Goal: Task Accomplishment & Management: Use online tool/utility

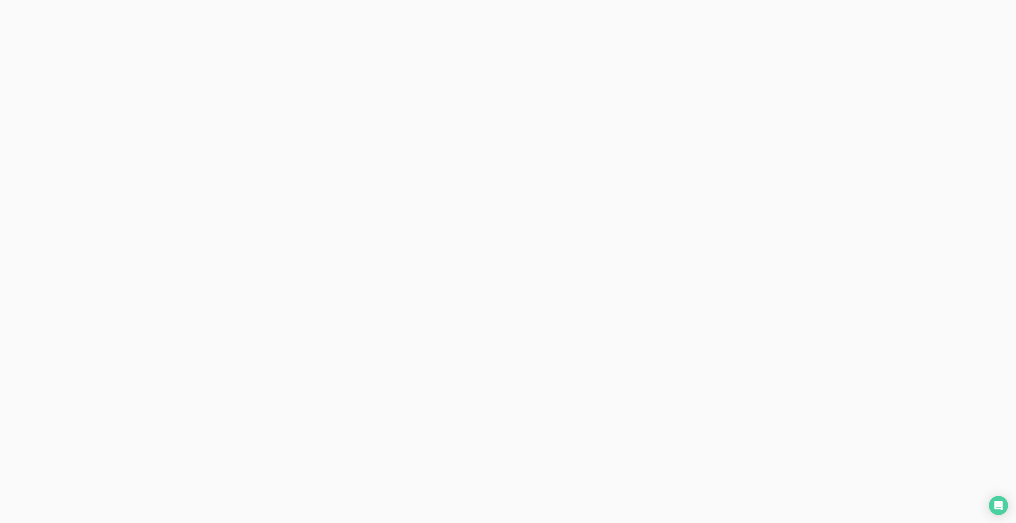
click at [25, 0] on html at bounding box center [508, 0] width 1016 height 0
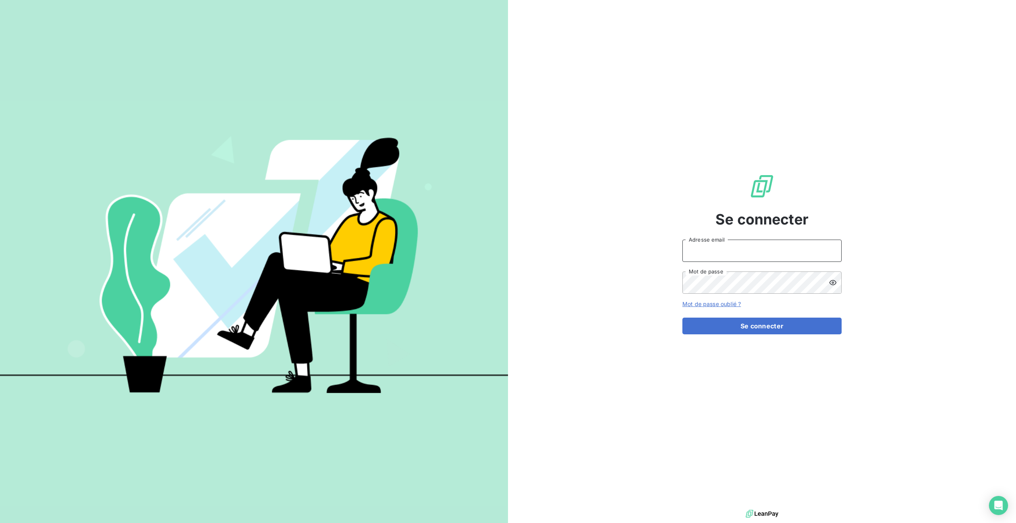
click at [701, 250] on input "Adresse email" at bounding box center [761, 251] width 159 height 22
type input "[EMAIL_ADDRESS][DOMAIN_NAME]"
click at [718, 330] on button "Se connecter" at bounding box center [761, 326] width 159 height 17
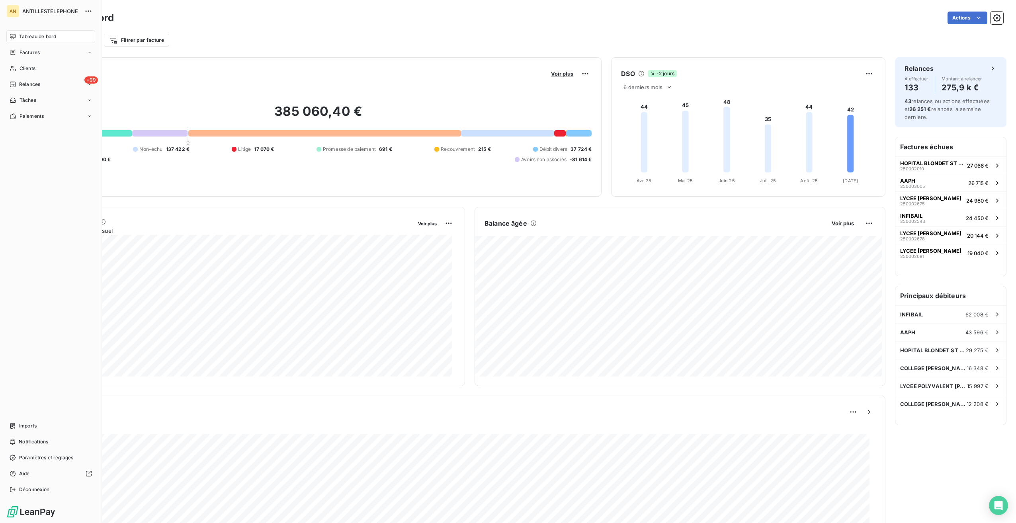
click at [29, 68] on span "Clients" at bounding box center [28, 68] width 16 height 7
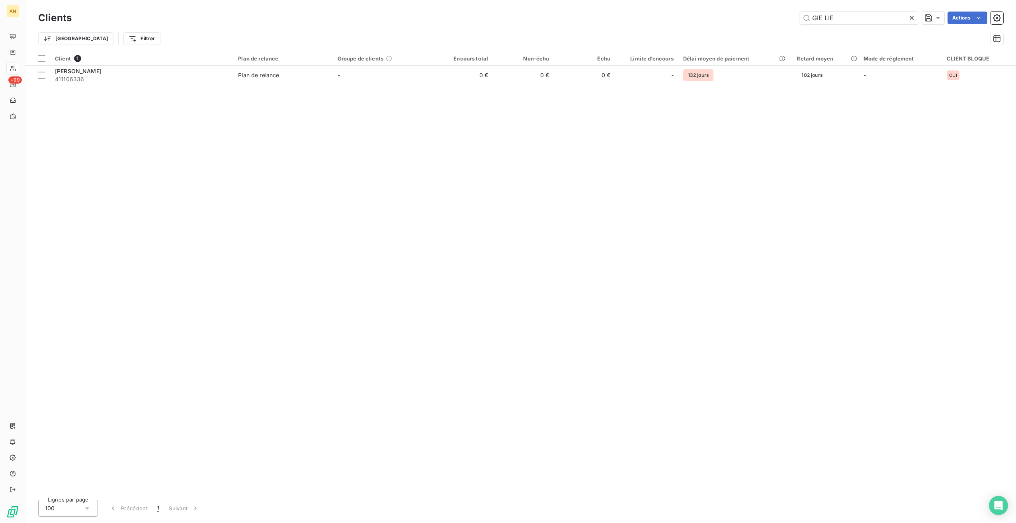
drag, startPoint x: 823, startPoint y: 20, endPoint x: 764, endPoint y: 14, distance: 59.6
click at [763, 14] on div "GIE LIE Actions" at bounding box center [542, 18] width 922 height 13
type input "systeko"
click at [554, 75] on td "1 226 €" at bounding box center [523, 75] width 61 height 19
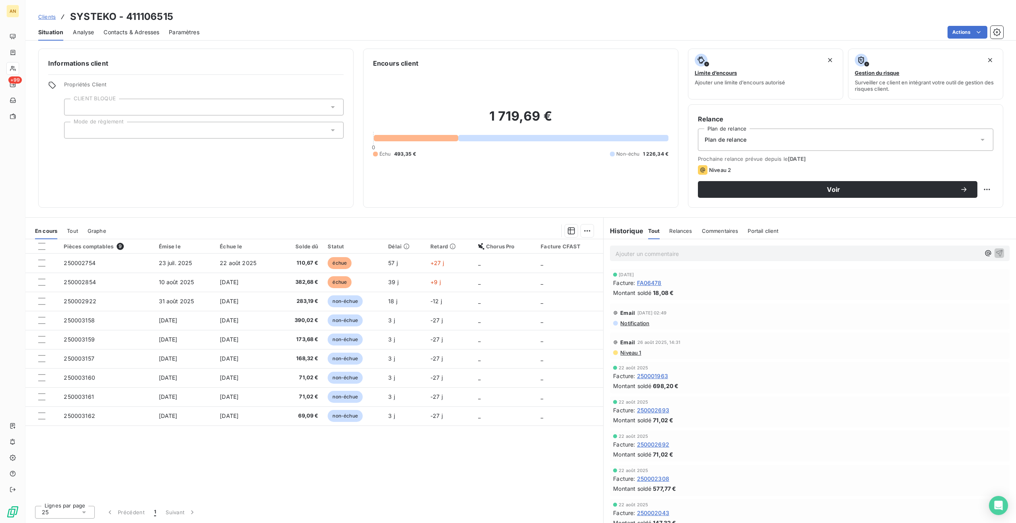
click at [78, 279] on span "250002854" at bounding box center [80, 282] width 32 height 7
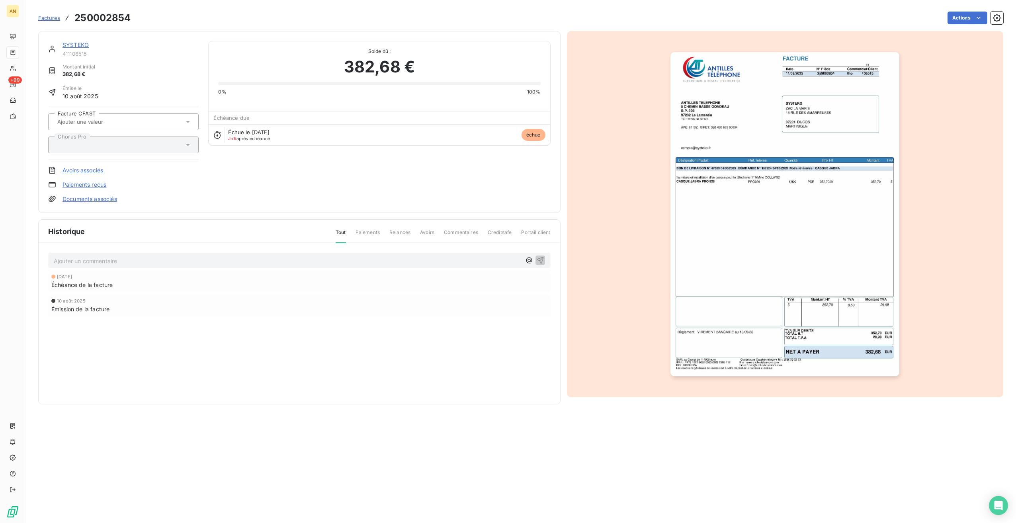
click at [970, 20] on html "AN +99 Factures 250002854 Actions SYSTEKO 411106515 Montant initial 382,68 € Ém…" at bounding box center [508, 261] width 1016 height 523
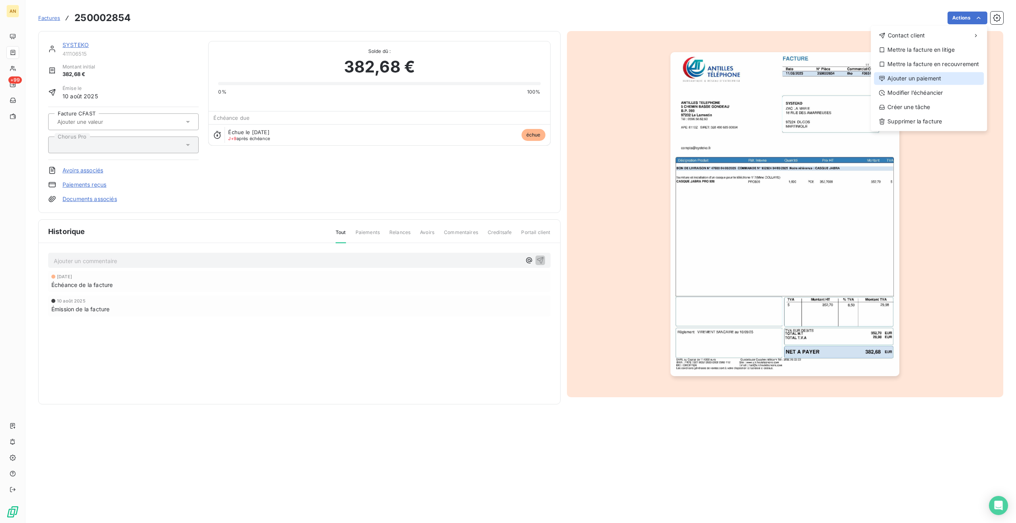
click at [930, 76] on div "Ajouter un paiement" at bounding box center [929, 78] width 110 height 13
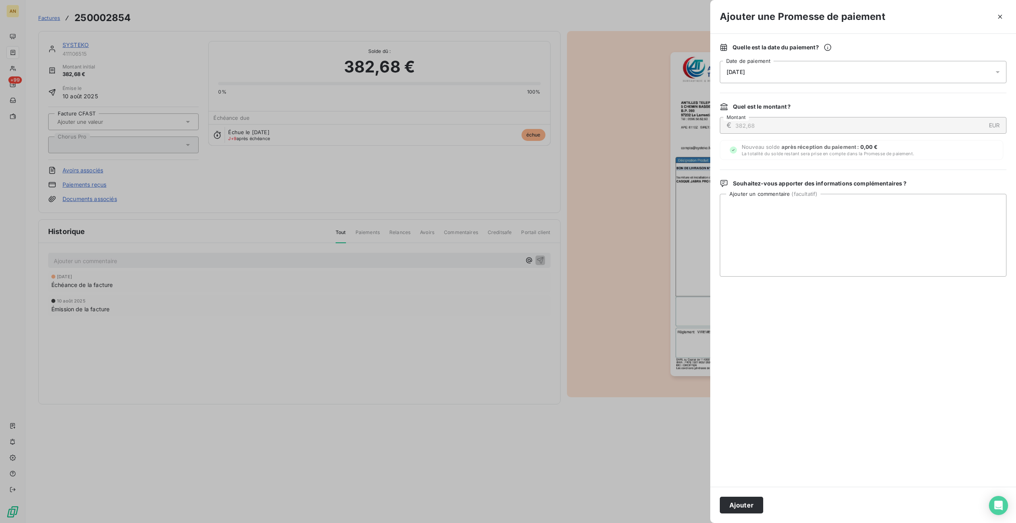
click at [742, 502] on button "Ajouter" at bounding box center [741, 505] width 43 height 17
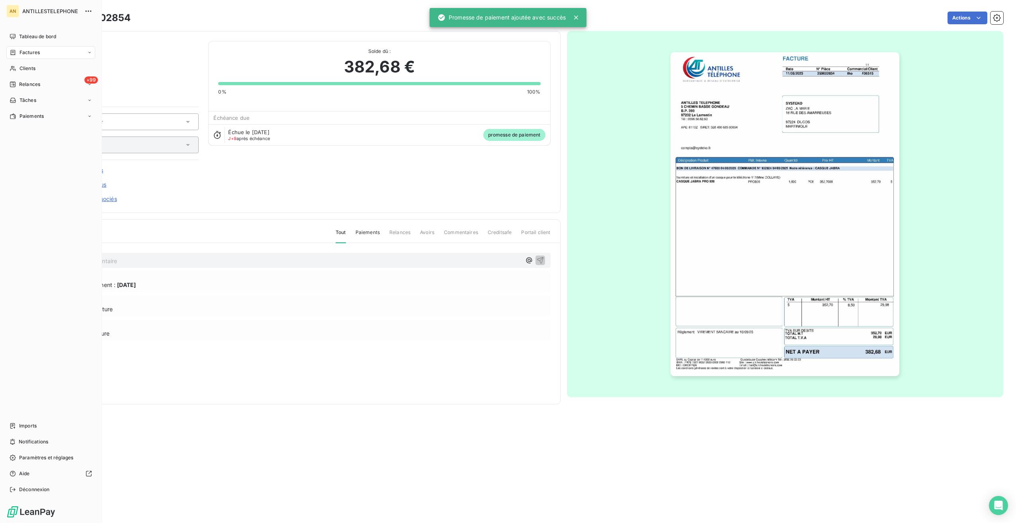
click at [15, 70] on icon at bounding box center [13, 68] width 6 height 5
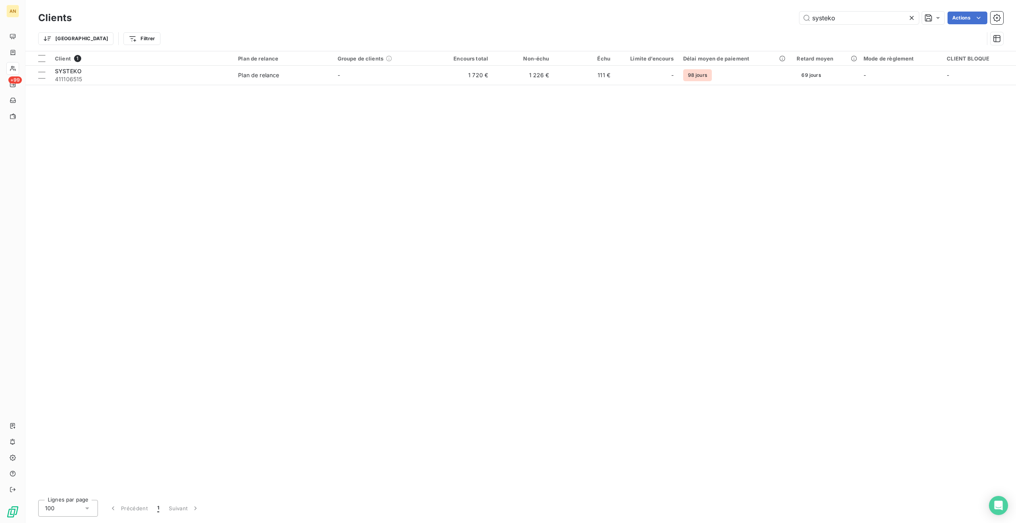
drag, startPoint x: 765, startPoint y: 17, endPoint x: 718, endPoint y: 18, distance: 47.0
click at [720, 17] on div "systeko Actions" at bounding box center [542, 18] width 922 height 13
type input "outremer"
click at [313, 76] on span "Plan de relance" at bounding box center [283, 75] width 90 height 8
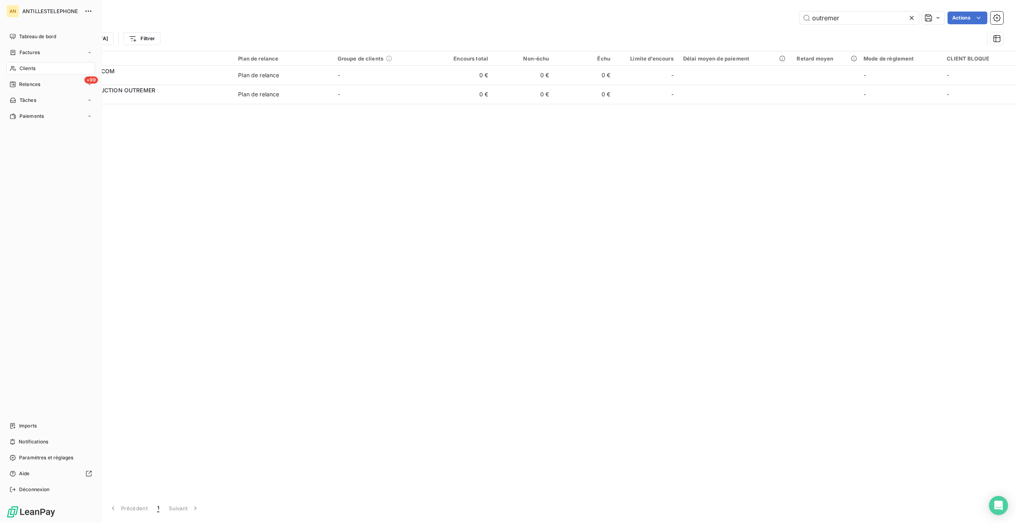
click at [25, 57] on div "Factures" at bounding box center [50, 52] width 89 height 13
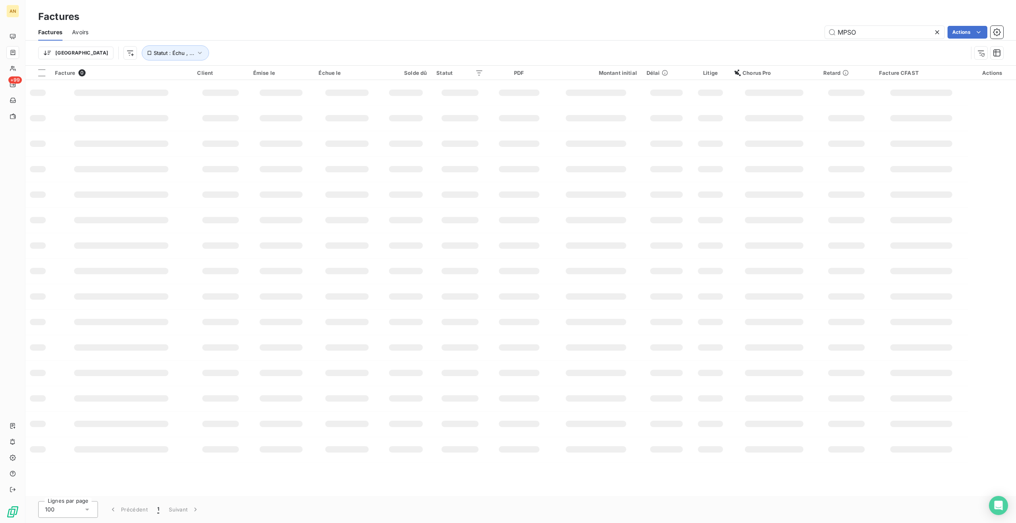
drag, startPoint x: 873, startPoint y: 29, endPoint x: 804, endPoint y: 28, distance: 69.3
click at [804, 28] on div "MPSO Actions" at bounding box center [550, 32] width 905 height 13
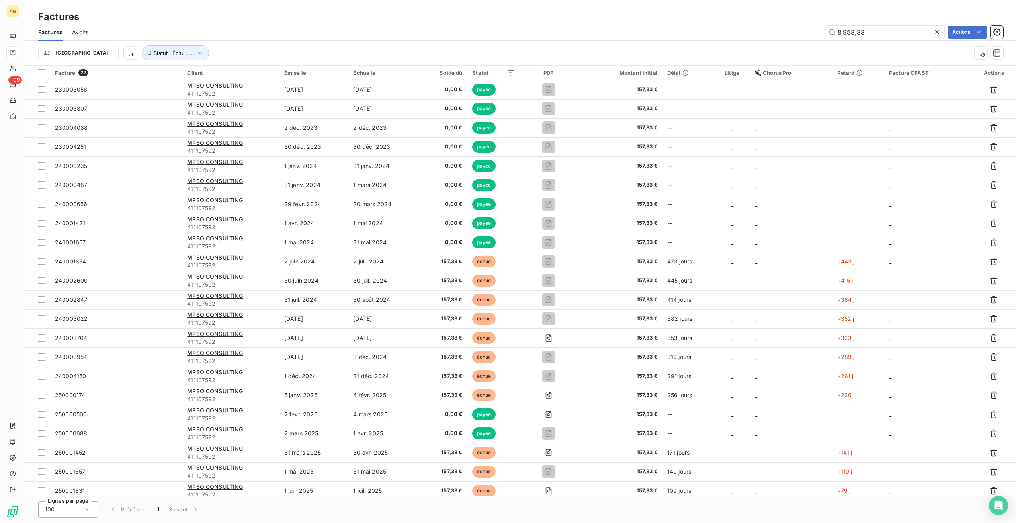
type input "8 958,88"
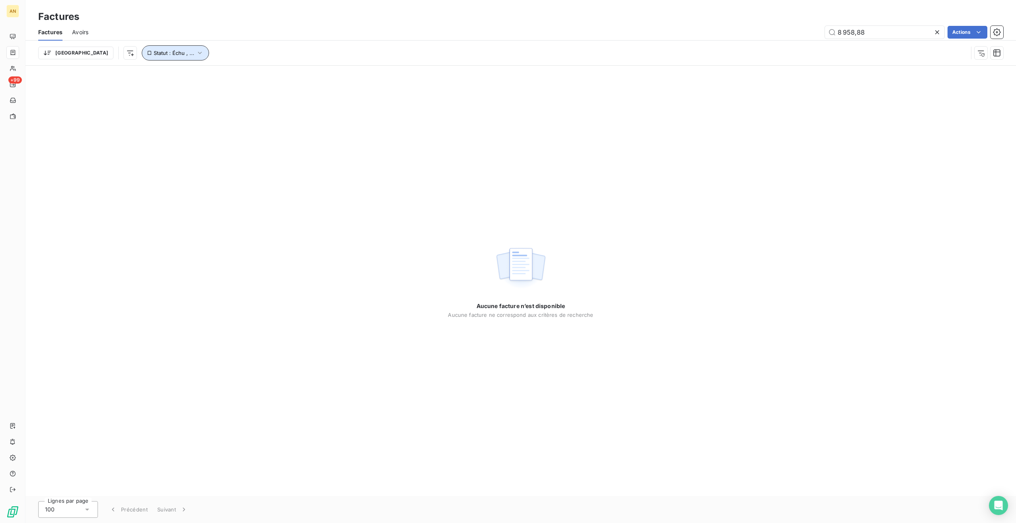
click at [154, 52] on span "Statut : Échu , ..." at bounding box center [174, 53] width 41 height 6
click at [131, 101] on button "Supprimer le filtre" at bounding box center [205, 96] width 211 height 18
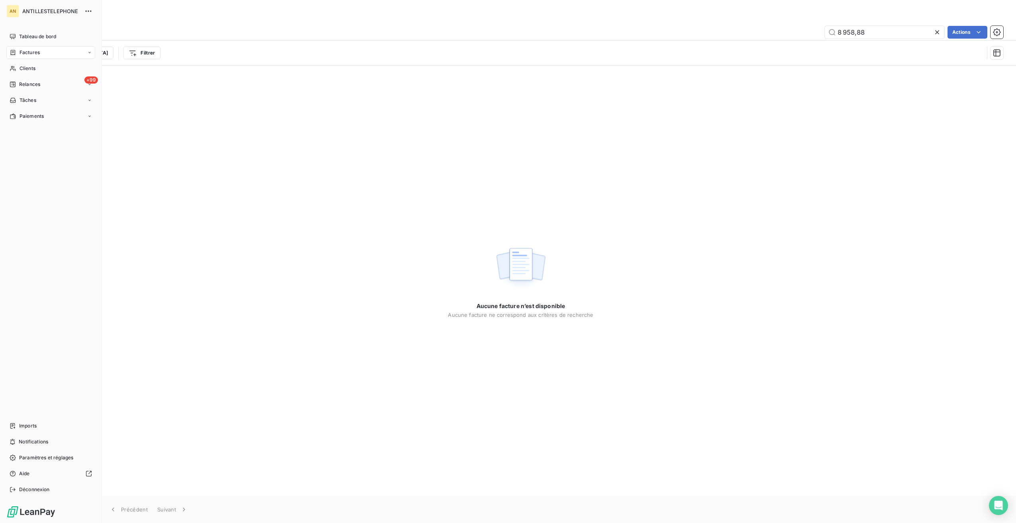
click at [21, 68] on span "Clients" at bounding box center [28, 68] width 16 height 7
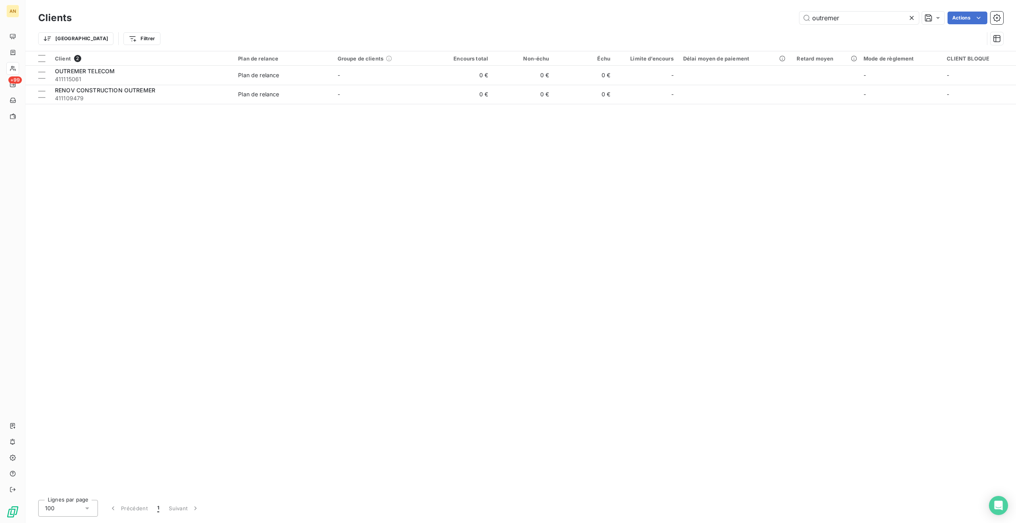
drag, startPoint x: 857, startPoint y: 20, endPoint x: 756, endPoint y: 16, distance: 100.8
click at [756, 16] on div "outremer Actions" at bounding box center [542, 18] width 922 height 13
type input "[PERSON_NAME]"
click at [285, 76] on span "Plan de relance" at bounding box center [283, 75] width 90 height 8
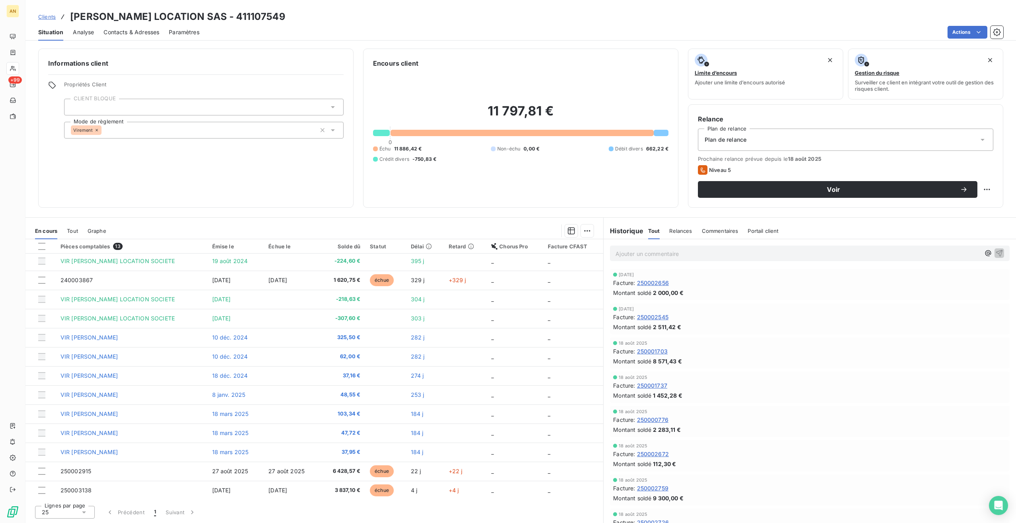
scroll to position [2, 0]
click at [284, 471] on span "27 août 2025" at bounding box center [286, 470] width 36 height 7
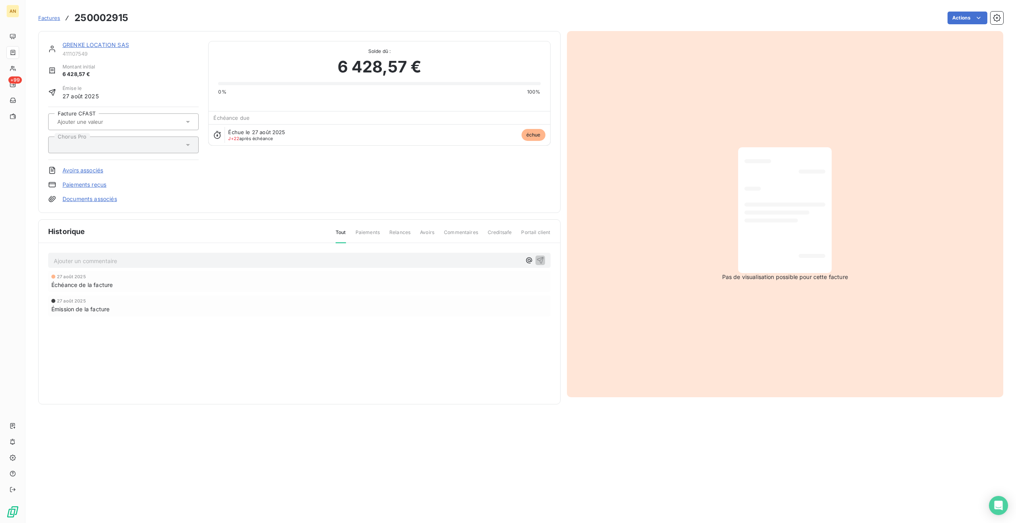
click at [962, 20] on html "AN +99 Factures 250002915 Actions [PERSON_NAME] LOCATION SAS 411107549 Montant …" at bounding box center [508, 261] width 1016 height 523
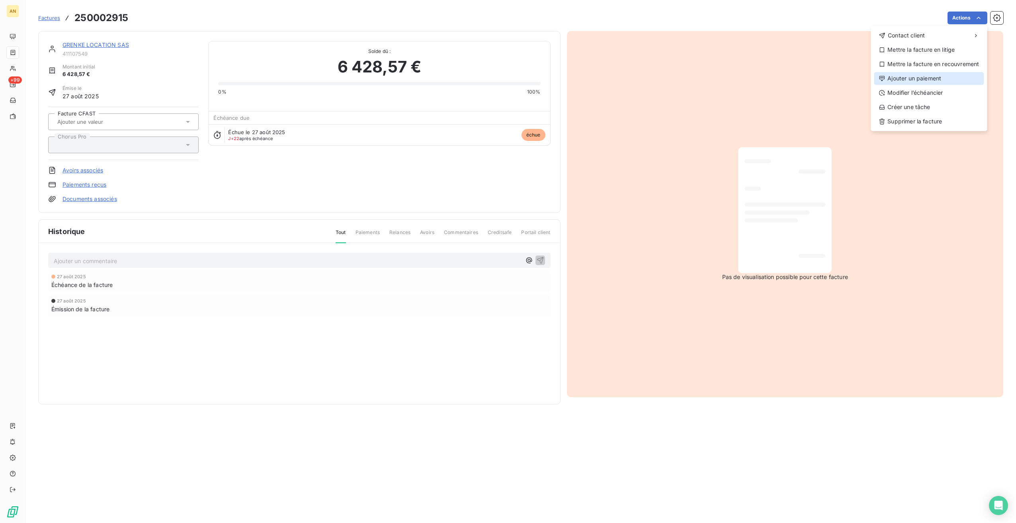
click at [926, 76] on div "Ajouter un paiement" at bounding box center [929, 78] width 110 height 13
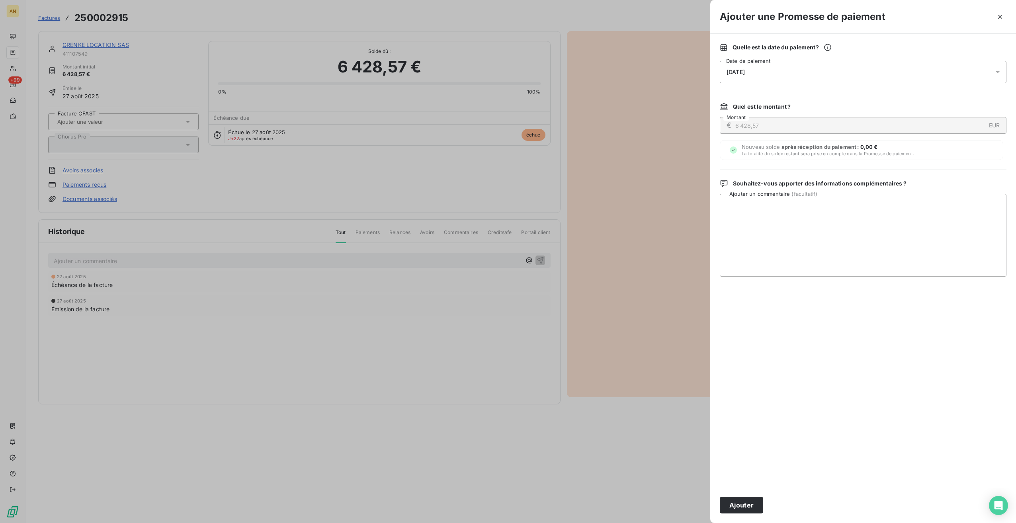
click at [744, 502] on button "Ajouter" at bounding box center [741, 505] width 43 height 17
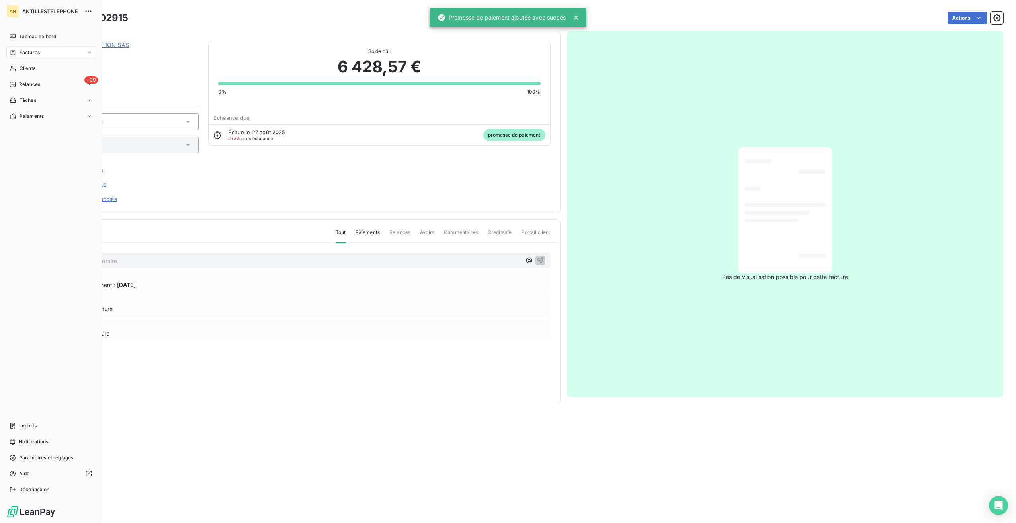
click at [17, 70] on div "Clients" at bounding box center [50, 68] width 89 height 13
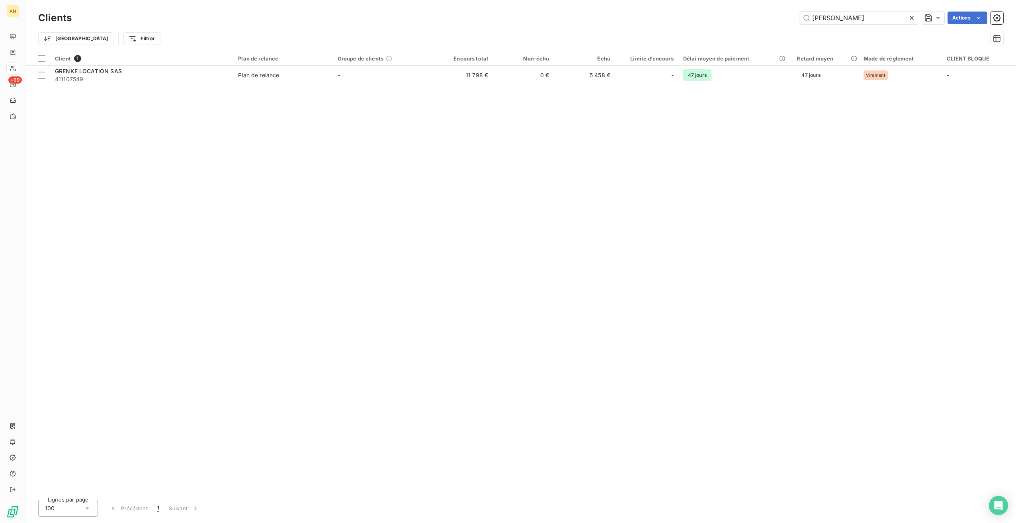
drag, startPoint x: 846, startPoint y: 15, endPoint x: 744, endPoint y: 14, distance: 101.9
click at [745, 14] on div "[PERSON_NAME] Actions" at bounding box center [542, 18] width 922 height 13
type input "comite"
click at [522, 72] on td "0 €" at bounding box center [523, 75] width 61 height 19
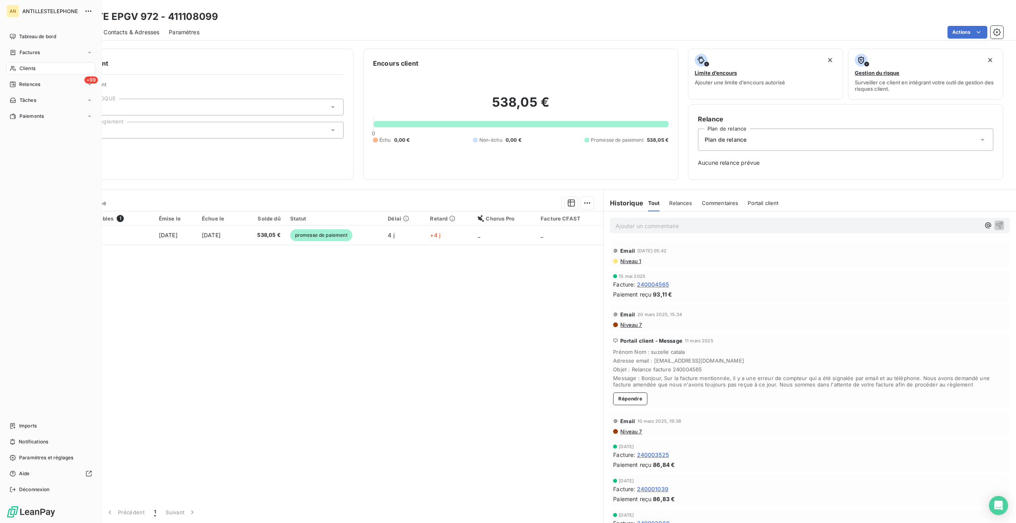
drag, startPoint x: 29, startPoint y: 66, endPoint x: 52, endPoint y: 69, distance: 22.9
click at [29, 66] on span "Clients" at bounding box center [28, 68] width 16 height 7
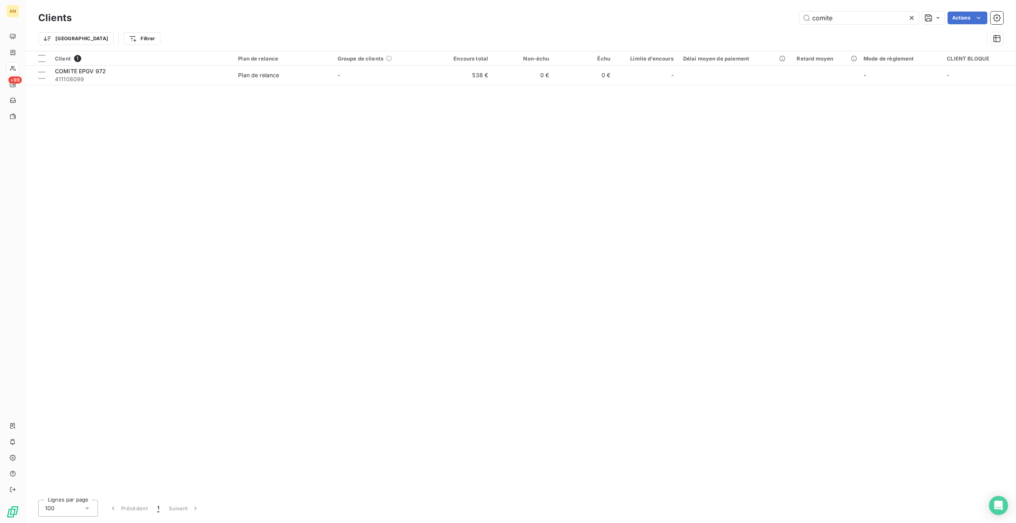
drag, startPoint x: 780, startPoint y: 19, endPoint x: 762, endPoint y: 18, distance: 17.9
click at [763, 18] on div "comite Actions" at bounding box center [542, 18] width 922 height 13
type input "samio"
click at [331, 72] on td "Plan de relance" at bounding box center [282, 75] width 99 height 19
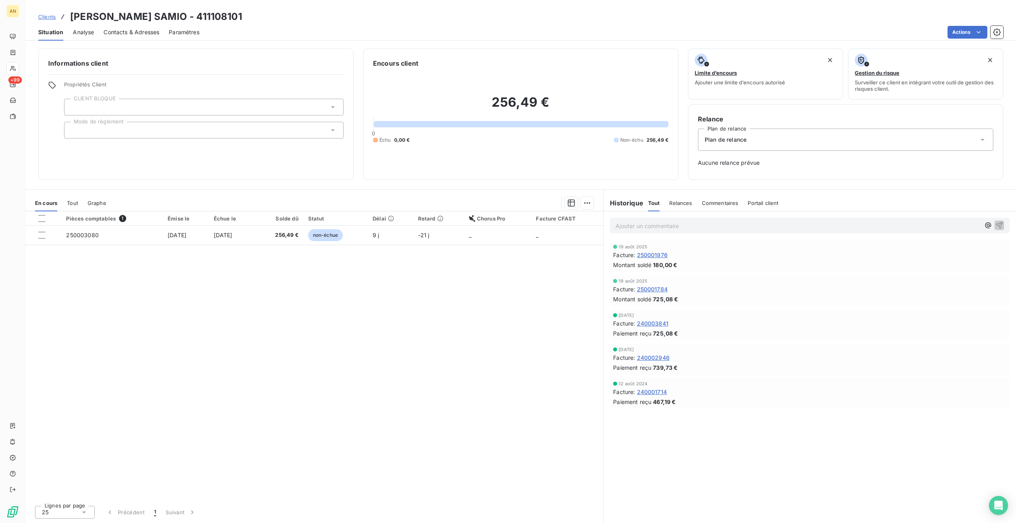
click at [294, 238] on span "256,49 €" at bounding box center [279, 235] width 38 height 8
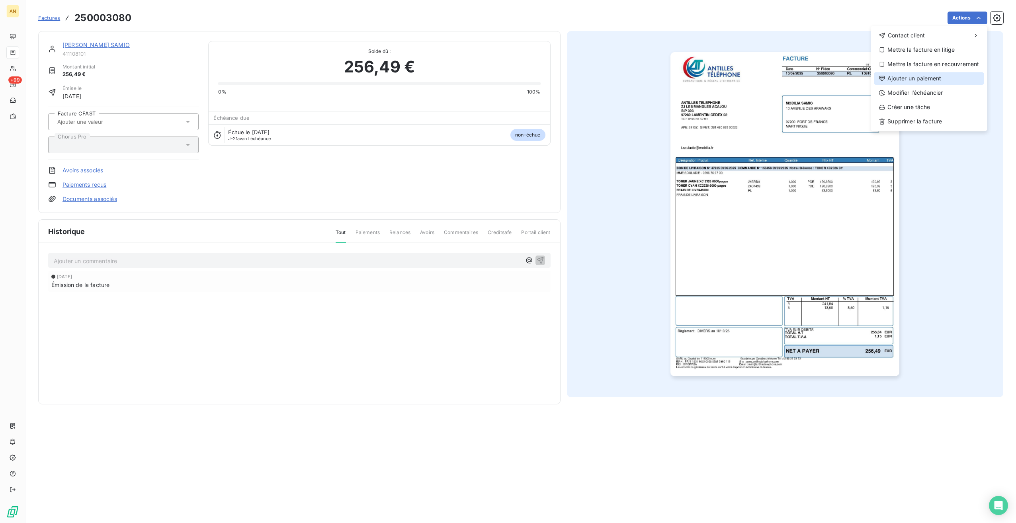
click at [919, 80] on div "Ajouter un paiement" at bounding box center [929, 78] width 110 height 13
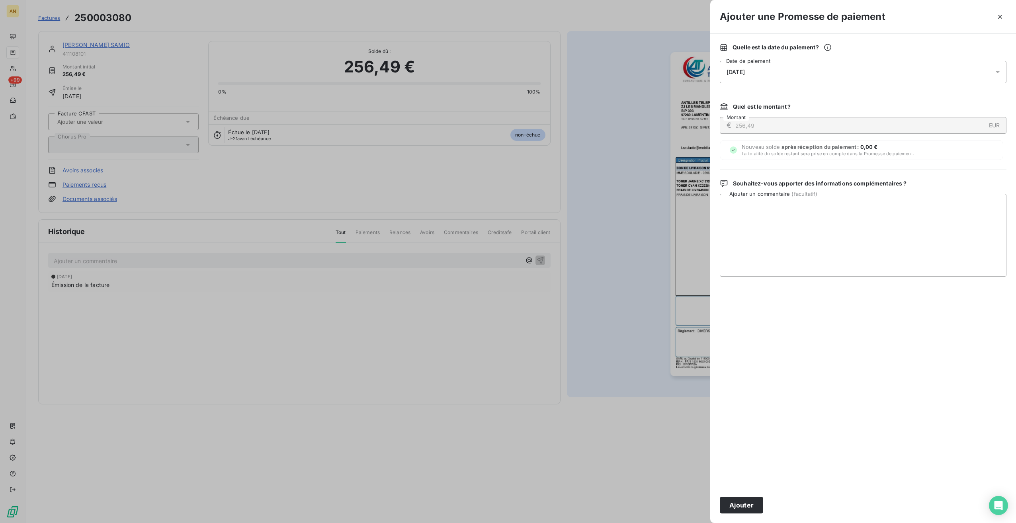
click at [743, 500] on button "Ajouter" at bounding box center [741, 505] width 43 height 17
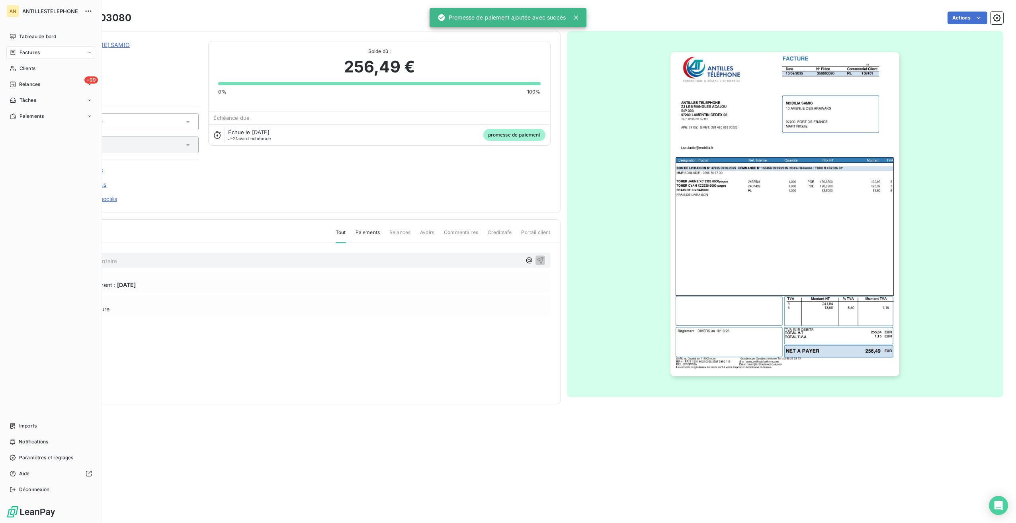
click at [22, 65] on span "Clients" at bounding box center [28, 68] width 16 height 7
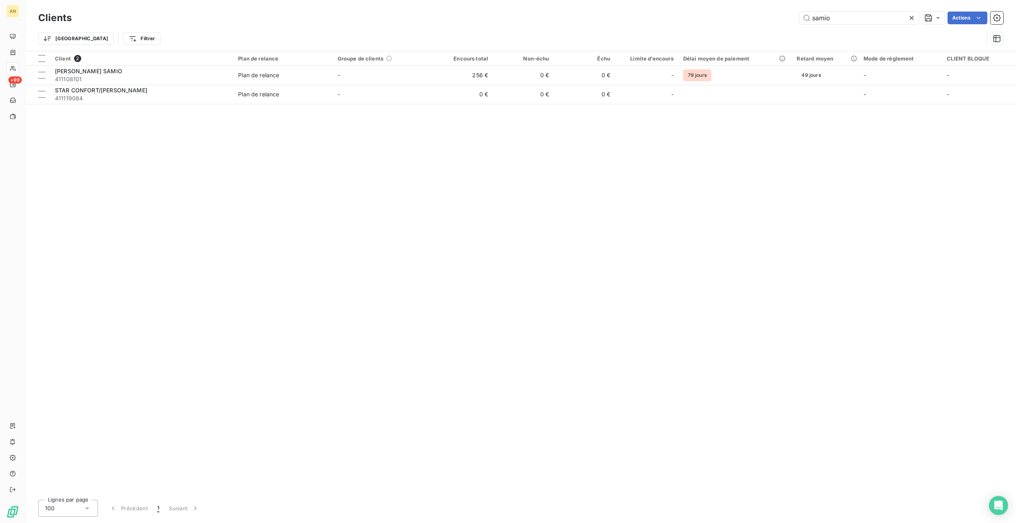
drag, startPoint x: 841, startPoint y: 20, endPoint x: 742, endPoint y: 12, distance: 99.5
click at [754, 12] on div "samio Actions" at bounding box center [542, 18] width 922 height 13
type input "atome"
click at [321, 74] on span "Plan de relance" at bounding box center [283, 75] width 90 height 8
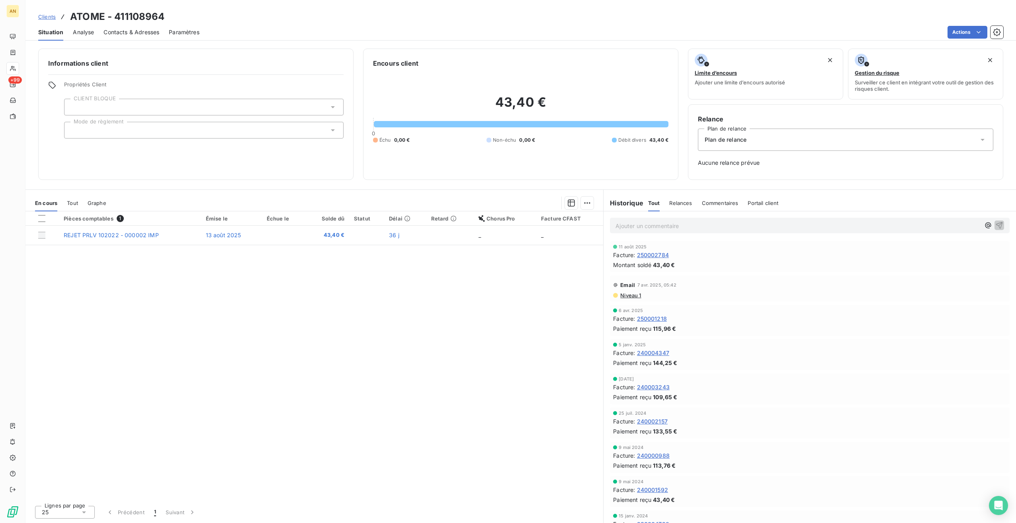
click at [305, 240] on td "43,40 €" at bounding box center [327, 235] width 44 height 19
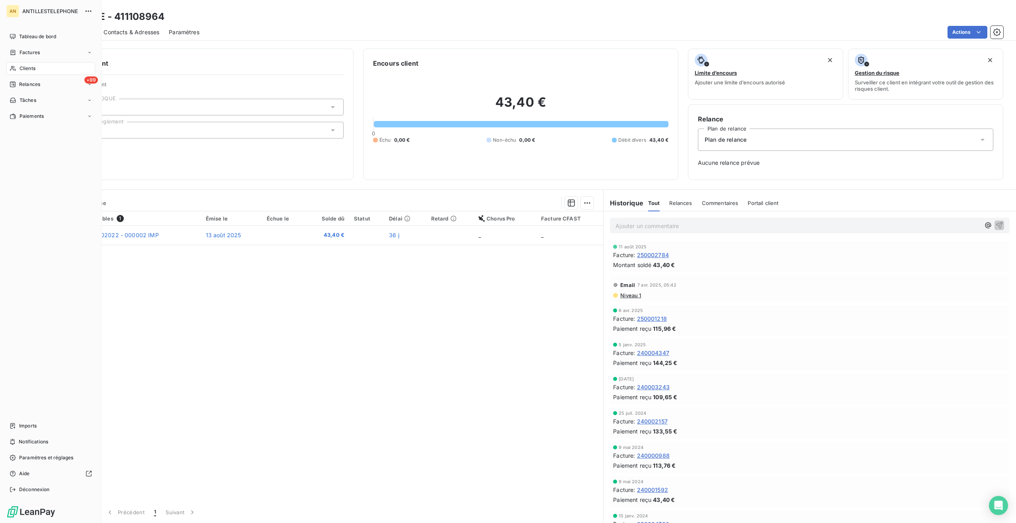
click at [20, 65] on span "Clients" at bounding box center [28, 68] width 16 height 7
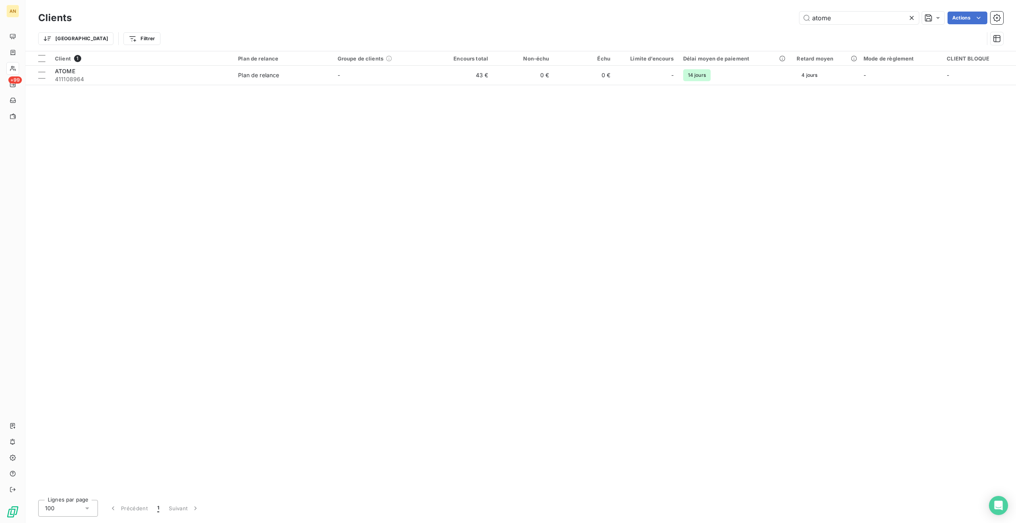
drag, startPoint x: 855, startPoint y: 16, endPoint x: 697, endPoint y: 0, distance: 158.1
click at [732, 5] on div "Clients atome Actions Trier Filtrer" at bounding box center [520, 25] width 991 height 51
type input "urity"
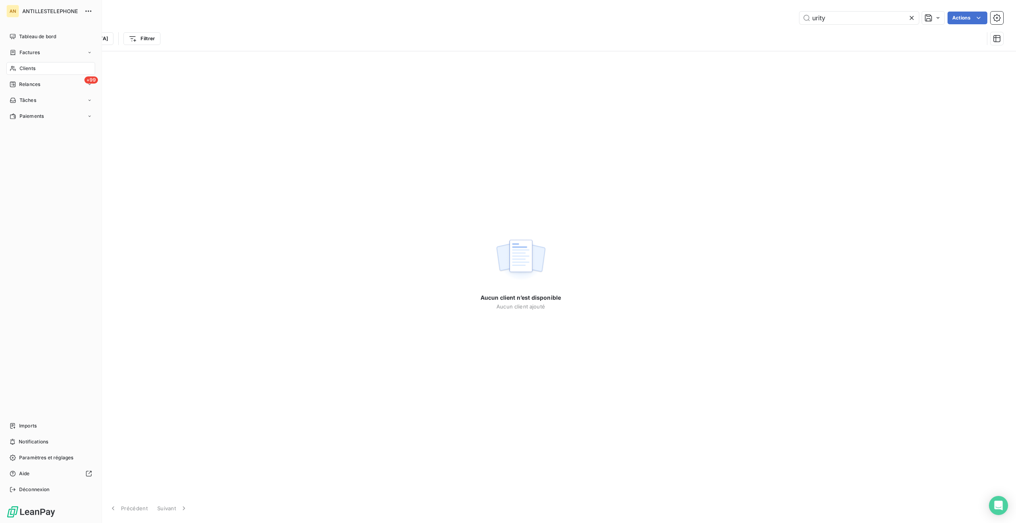
click at [20, 50] on span "Factures" at bounding box center [30, 52] width 20 height 7
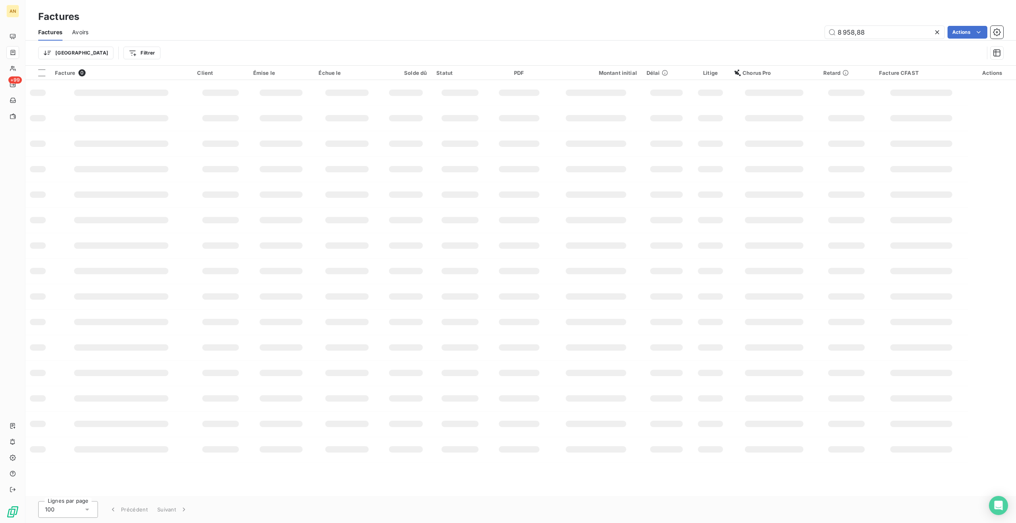
drag, startPoint x: 873, startPoint y: 31, endPoint x: 739, endPoint y: 31, distance: 134.6
click at [746, 31] on div "8 958,88 Actions" at bounding box center [550, 32] width 905 height 13
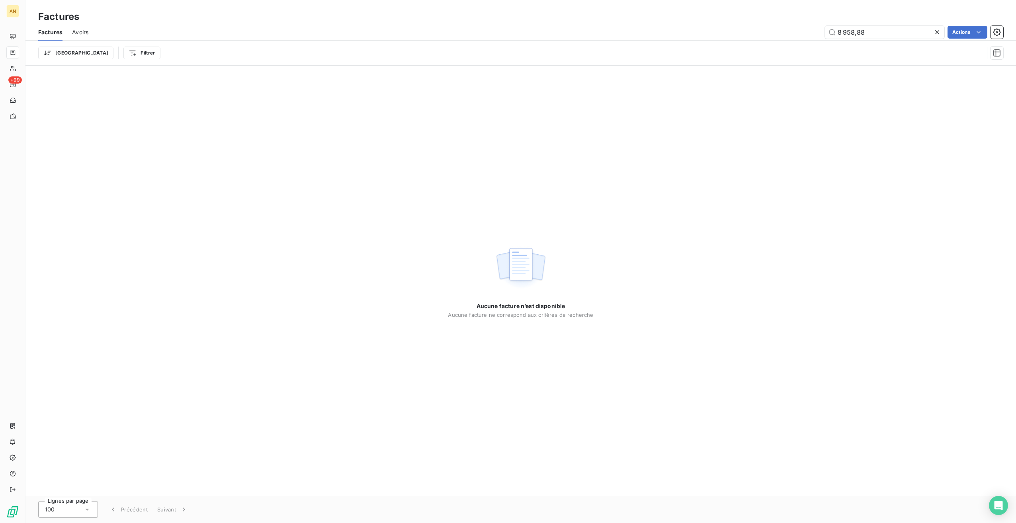
type input "'"
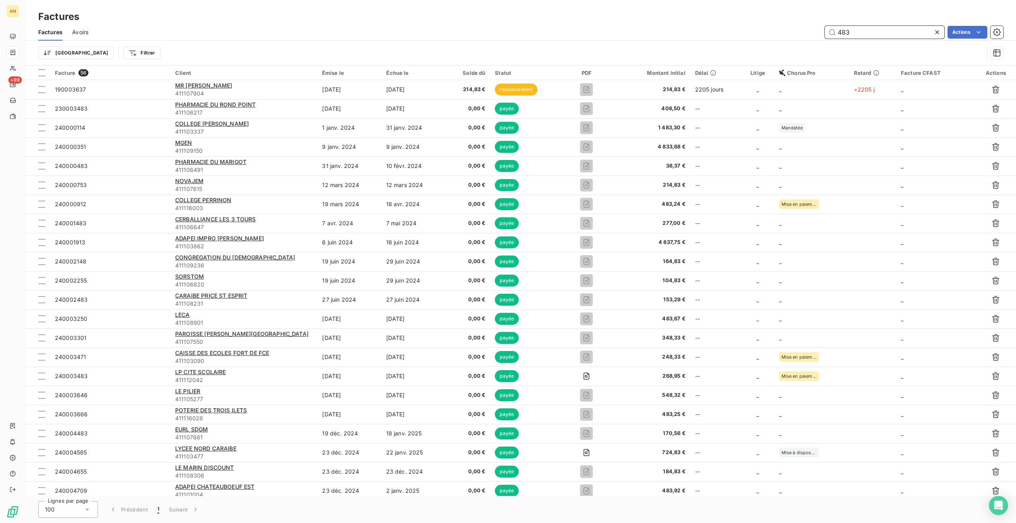
drag, startPoint x: 860, startPoint y: 33, endPoint x: 811, endPoint y: 29, distance: 48.7
click at [811, 29] on div "483 Actions" at bounding box center [550, 32] width 905 height 13
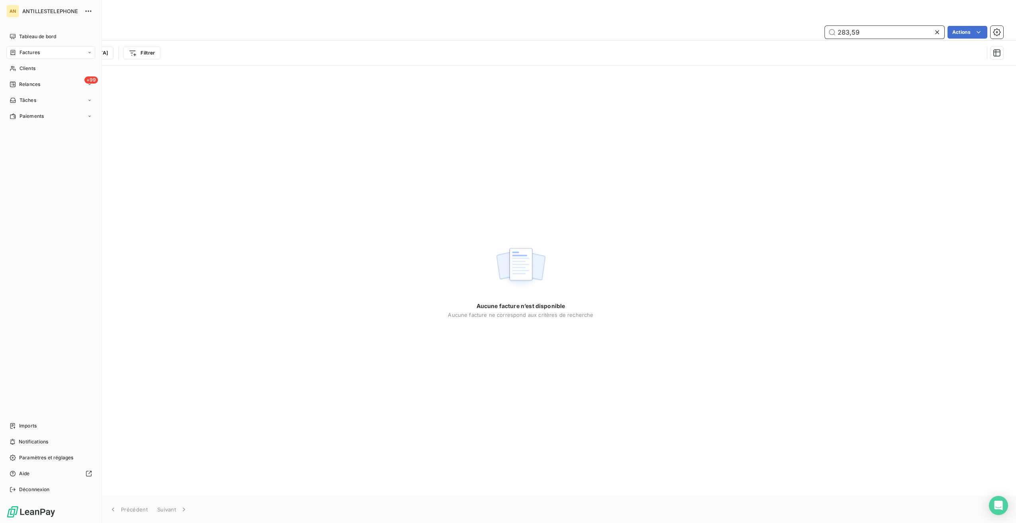
type input "283,59"
click at [26, 70] on span "Clients" at bounding box center [28, 68] width 16 height 7
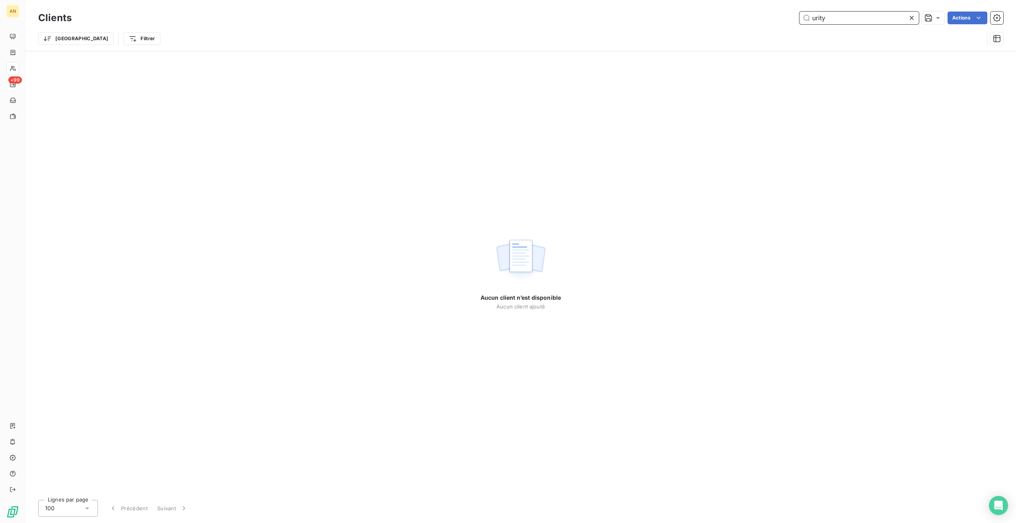
drag, startPoint x: 829, startPoint y: 19, endPoint x: 741, endPoint y: 16, distance: 87.6
click at [744, 20] on div "urity Actions" at bounding box center [542, 18] width 922 height 13
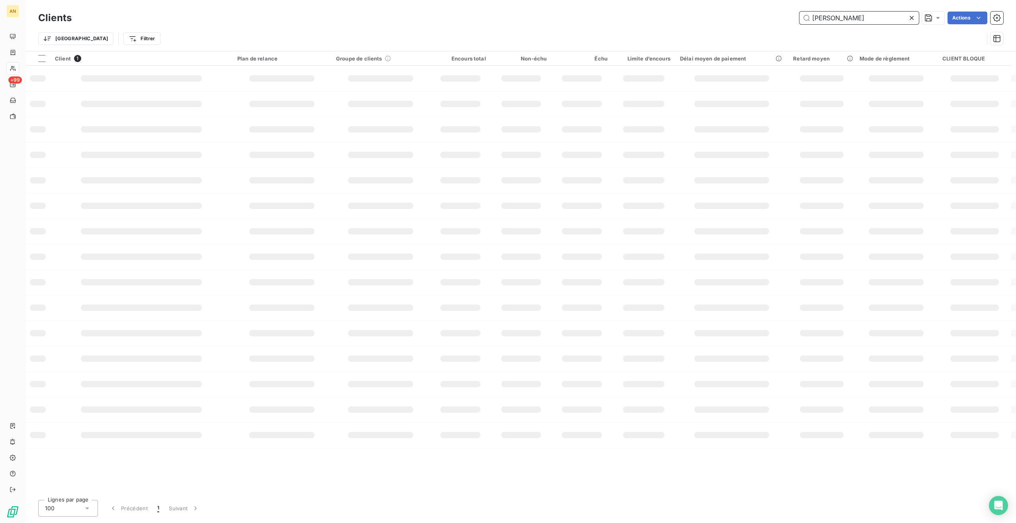
type input "[PERSON_NAME]"
click at [524, 79] on td "0 €" at bounding box center [523, 75] width 61 height 19
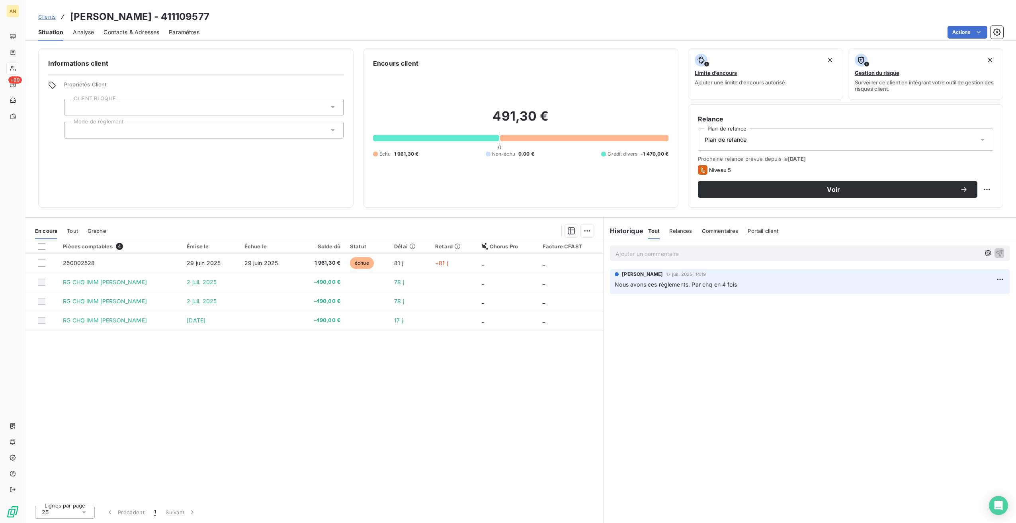
click at [204, 262] on span "29 juin 2025" at bounding box center [204, 263] width 34 height 7
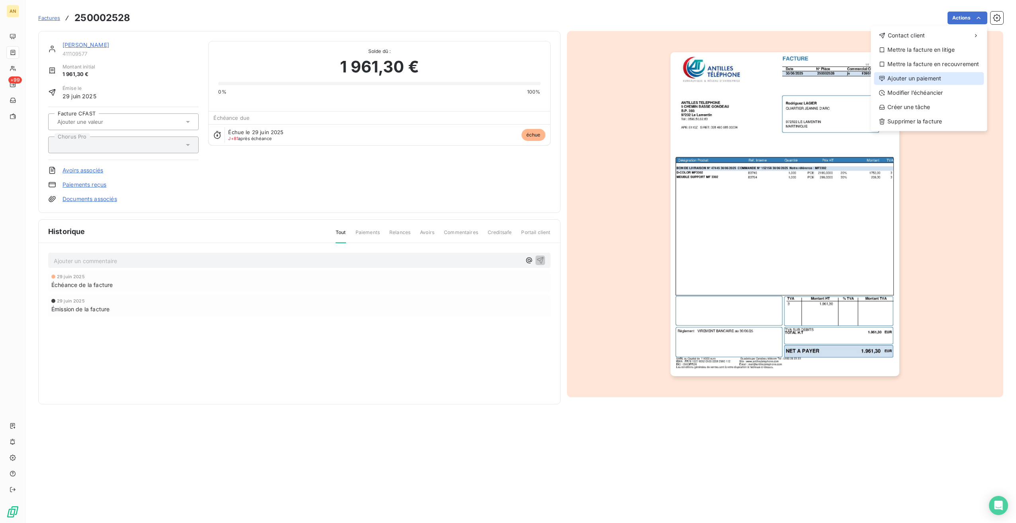
click at [918, 76] on div "Ajouter un paiement" at bounding box center [929, 78] width 110 height 13
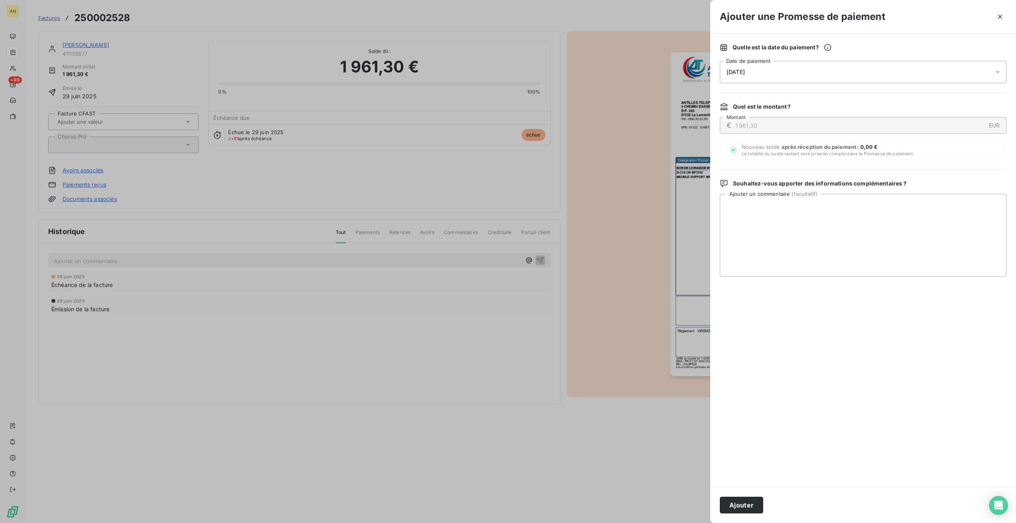
click at [739, 497] on button "Ajouter" at bounding box center [741, 505] width 43 height 17
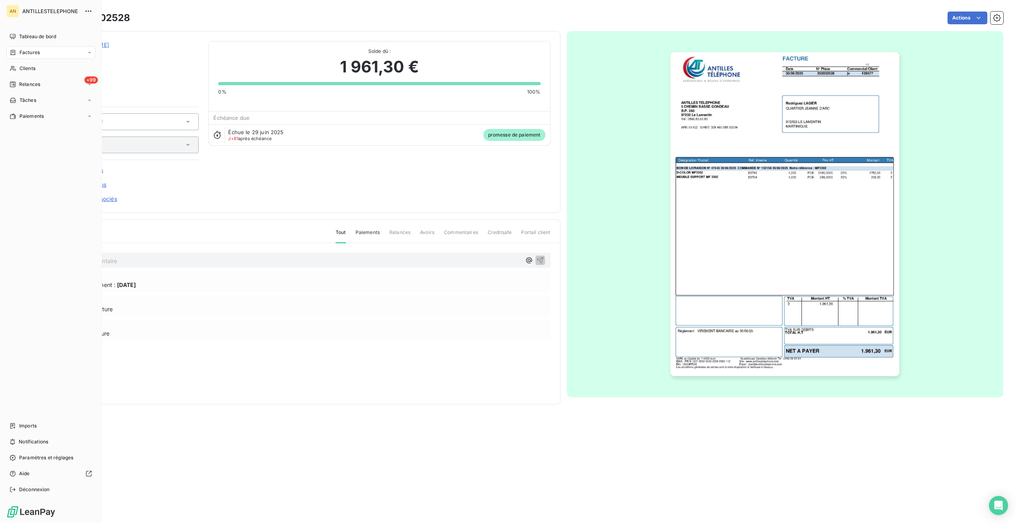
click at [20, 71] on span "Clients" at bounding box center [28, 68] width 16 height 7
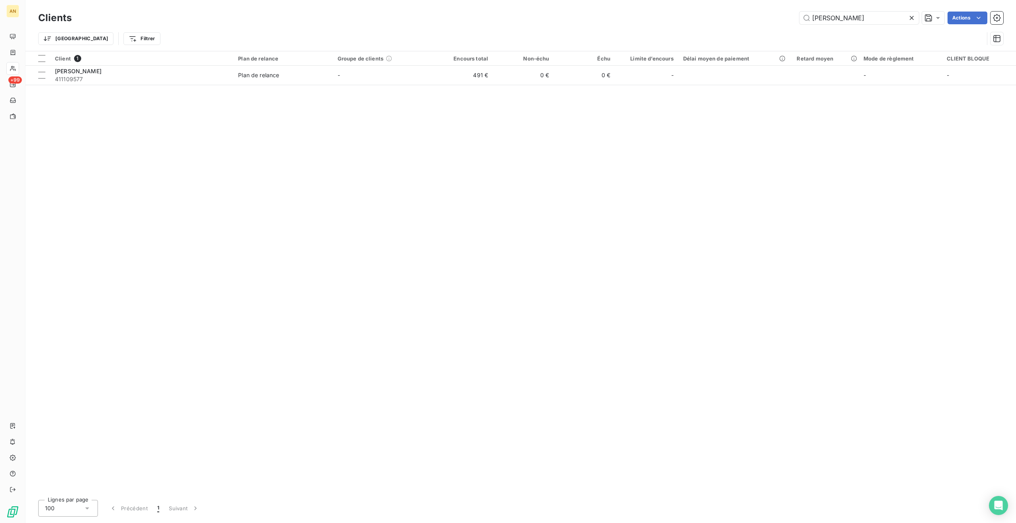
drag, startPoint x: 873, startPoint y: 19, endPoint x: 757, endPoint y: 22, distance: 115.9
click at [762, 21] on div "[PERSON_NAME] Actions" at bounding box center [542, 18] width 922 height 13
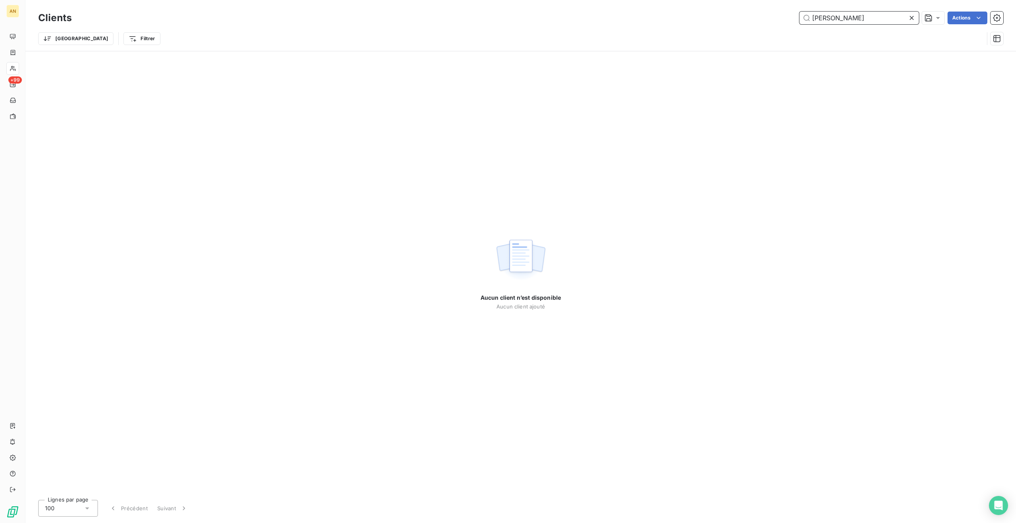
drag, startPoint x: 846, startPoint y: 16, endPoint x: 774, endPoint y: 9, distance: 72.4
click at [774, 9] on div "Clients [PERSON_NAME] Actions Trier Filtrer" at bounding box center [520, 25] width 991 height 51
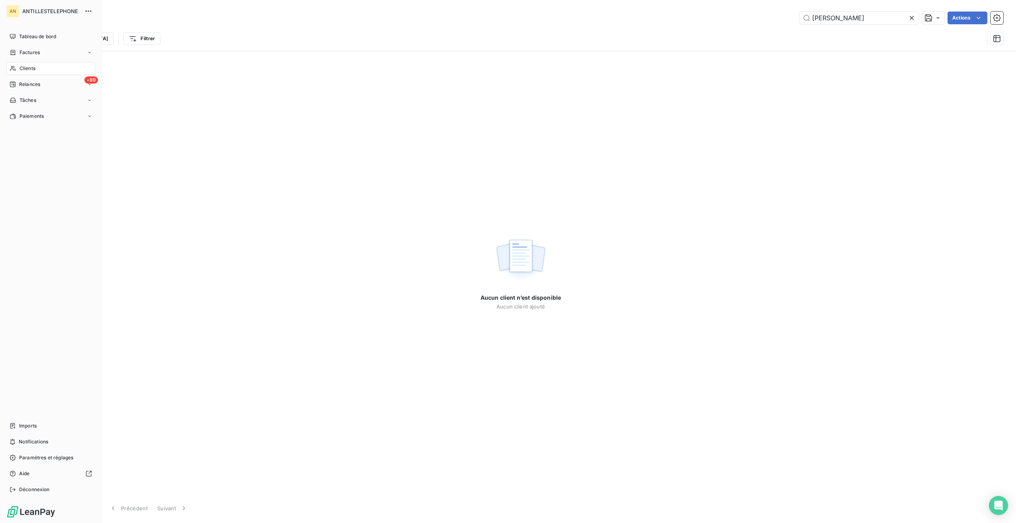
click at [16, 76] on nav "Tableau de bord Factures Clients +99 Relances Tâches Paiements" at bounding box center [50, 76] width 89 height 92
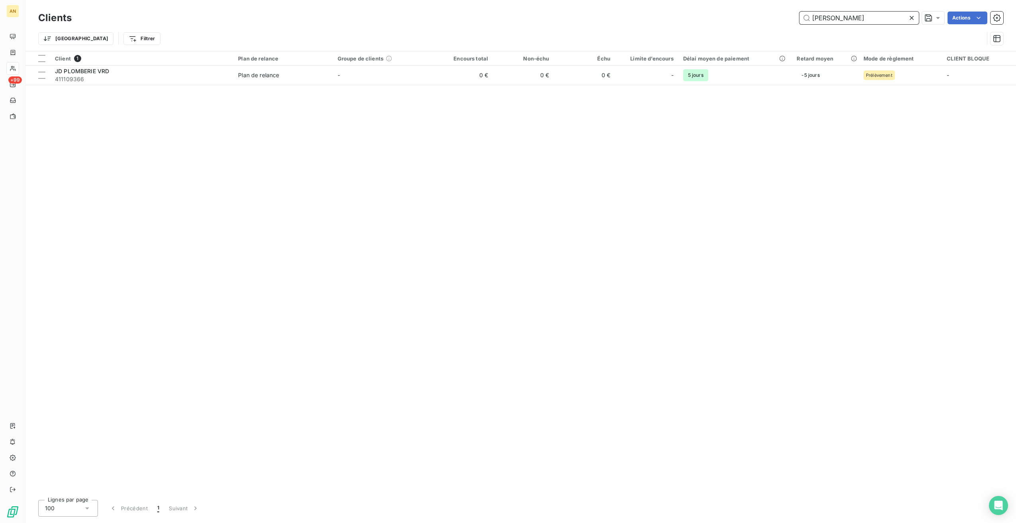
type input "[PERSON_NAME]"
click at [189, 81] on span "411109366" at bounding box center [142, 79] width 174 height 8
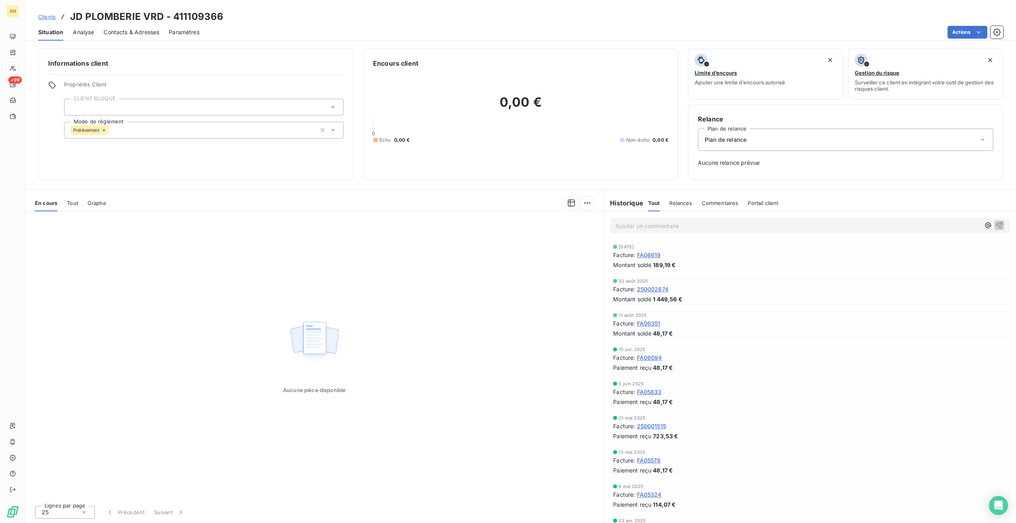
click at [65, 204] on div "En cours Tout Graphe" at bounding box center [314, 203] width 578 height 17
click at [75, 204] on span "Tout" at bounding box center [72, 203] width 11 height 6
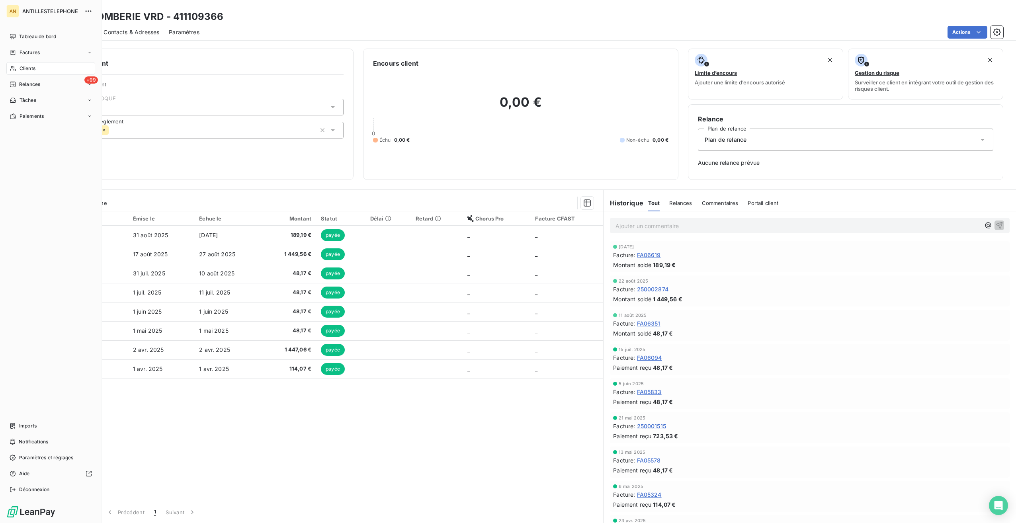
click at [20, 68] on span "Clients" at bounding box center [28, 68] width 16 height 7
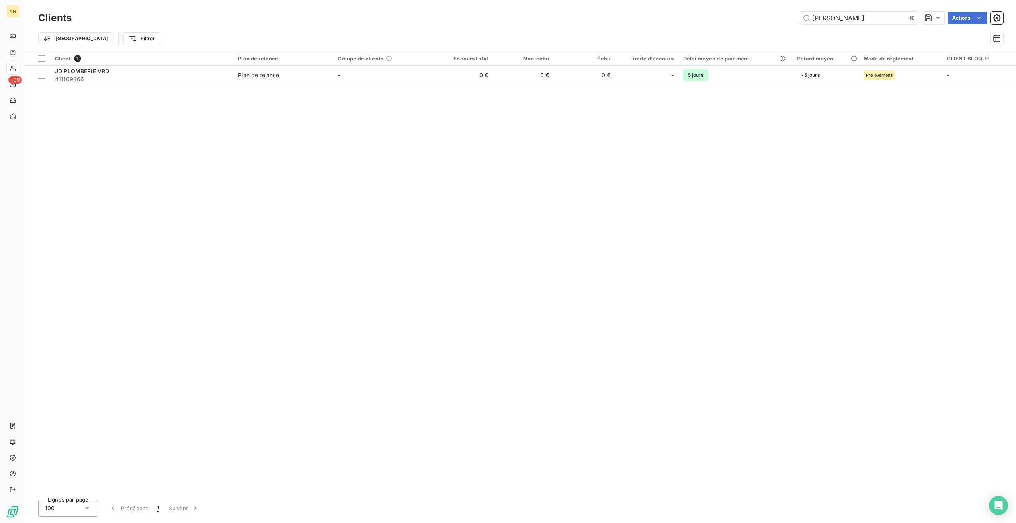
drag, startPoint x: 846, startPoint y: 17, endPoint x: 752, endPoint y: 16, distance: 93.2
click at [757, 17] on div "[PERSON_NAME] Actions" at bounding box center [542, 18] width 922 height 13
type input "M"
type input "LA MARINE"
click at [497, 72] on td "0 €" at bounding box center [523, 75] width 61 height 19
